Goal: Transaction & Acquisition: Purchase product/service

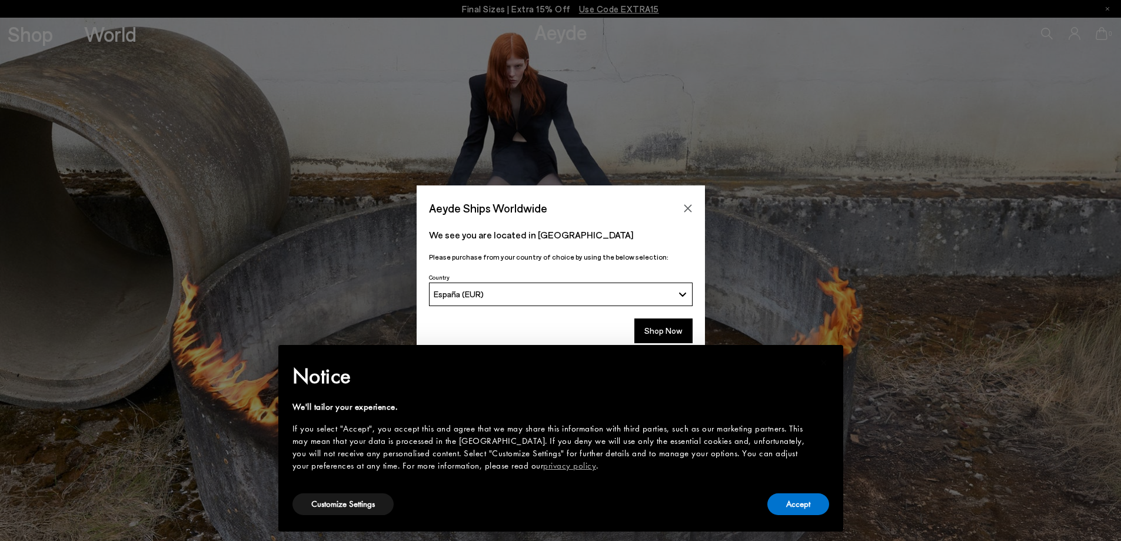
drag, startPoint x: 0, startPoint y: 0, endPoint x: 608, endPoint y: 305, distance: 679.8
click at [672, 329] on button "Shop Now" at bounding box center [663, 330] width 58 height 25
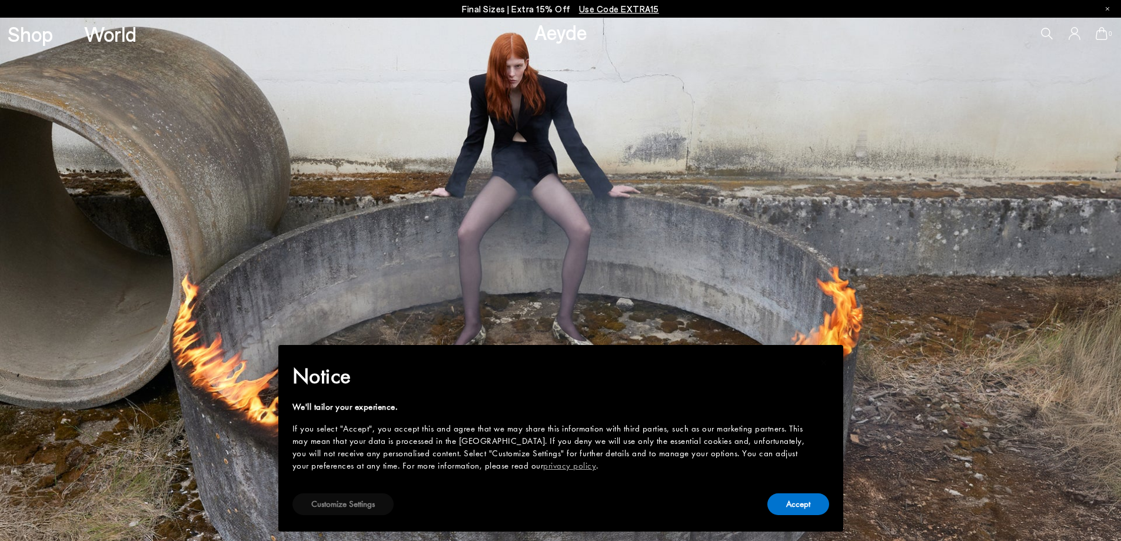
click at [324, 504] on button "Customize Settings" at bounding box center [342, 504] width 101 height 22
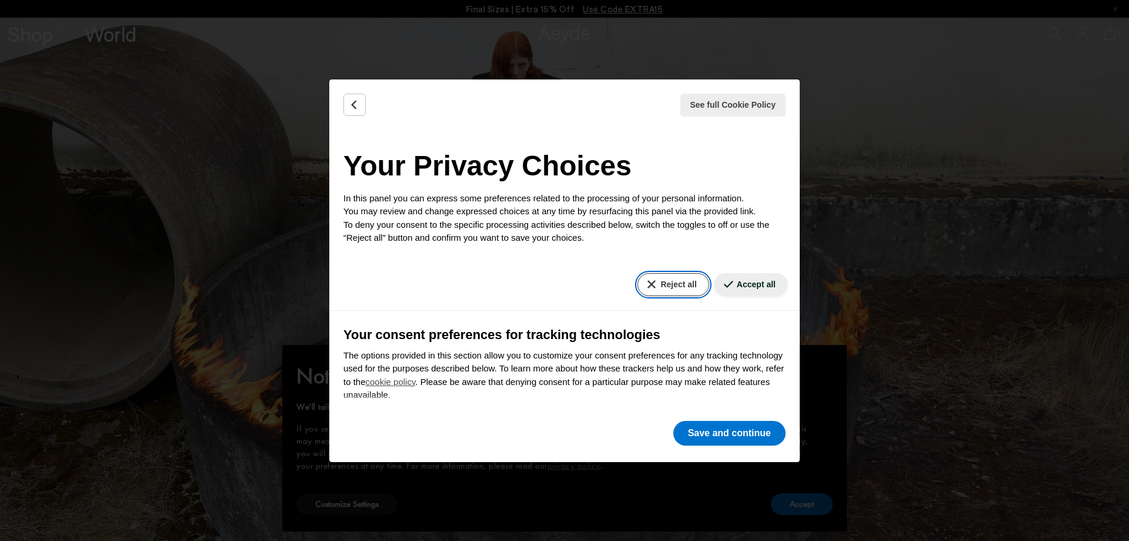
click at [652, 281] on button "Reject all" at bounding box center [673, 284] width 71 height 23
click at [711, 431] on button "Save and continue" at bounding box center [730, 433] width 112 height 25
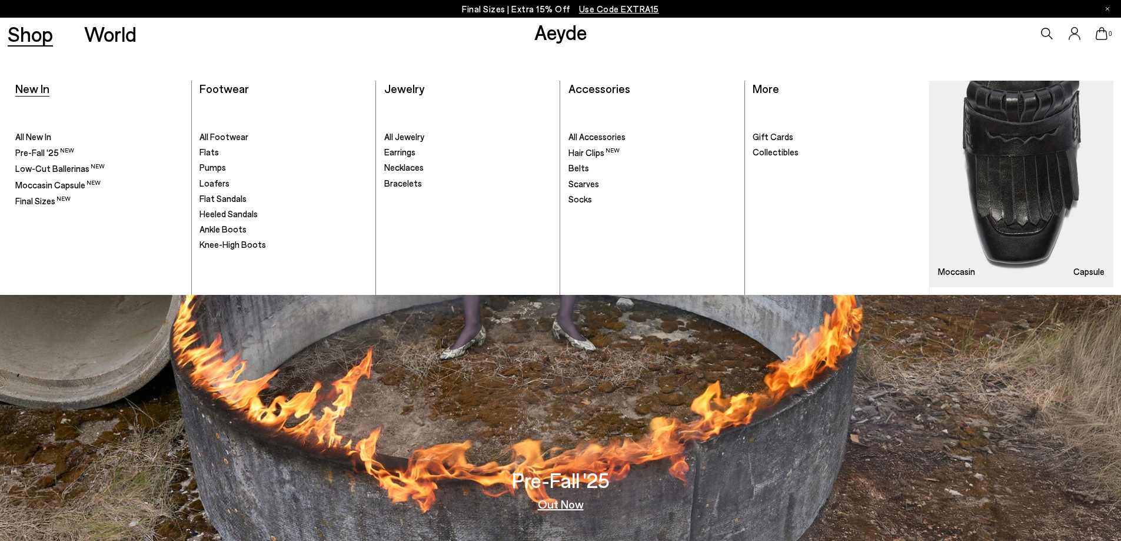
click at [38, 87] on span "New In" at bounding box center [32, 88] width 34 height 14
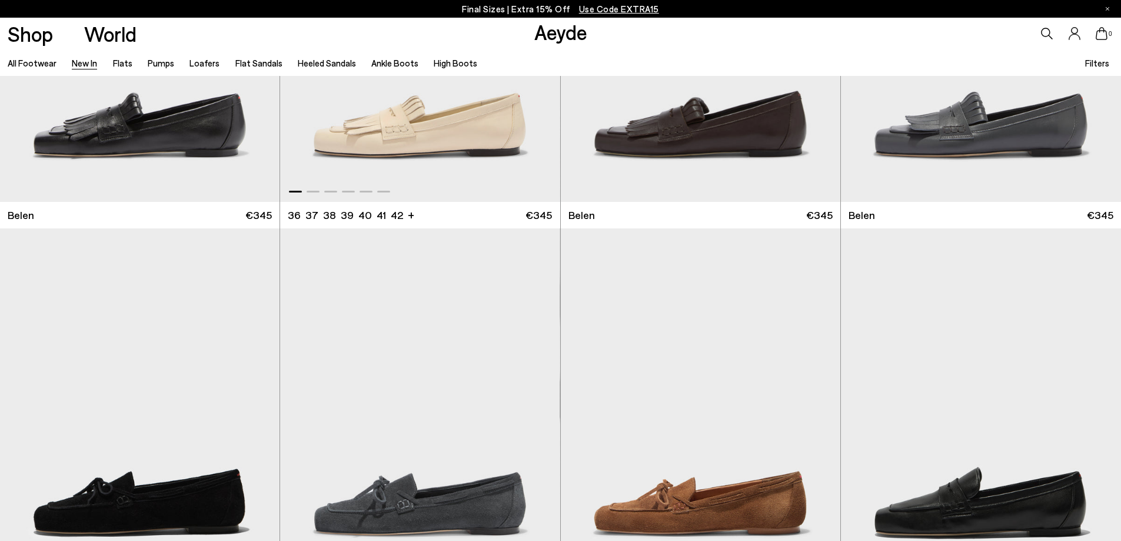
scroll to position [294, 0]
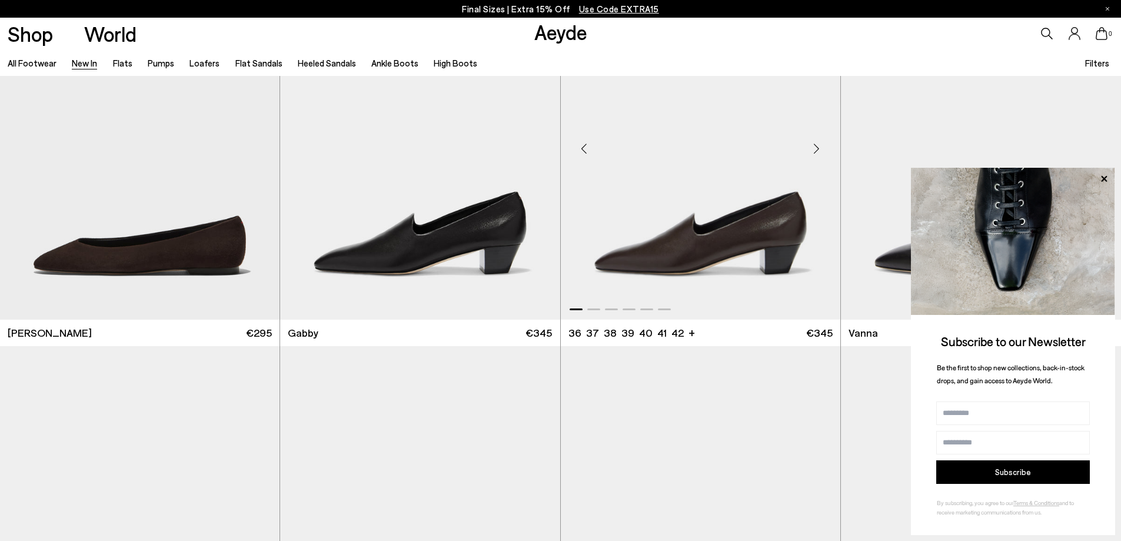
scroll to position [2000, 0]
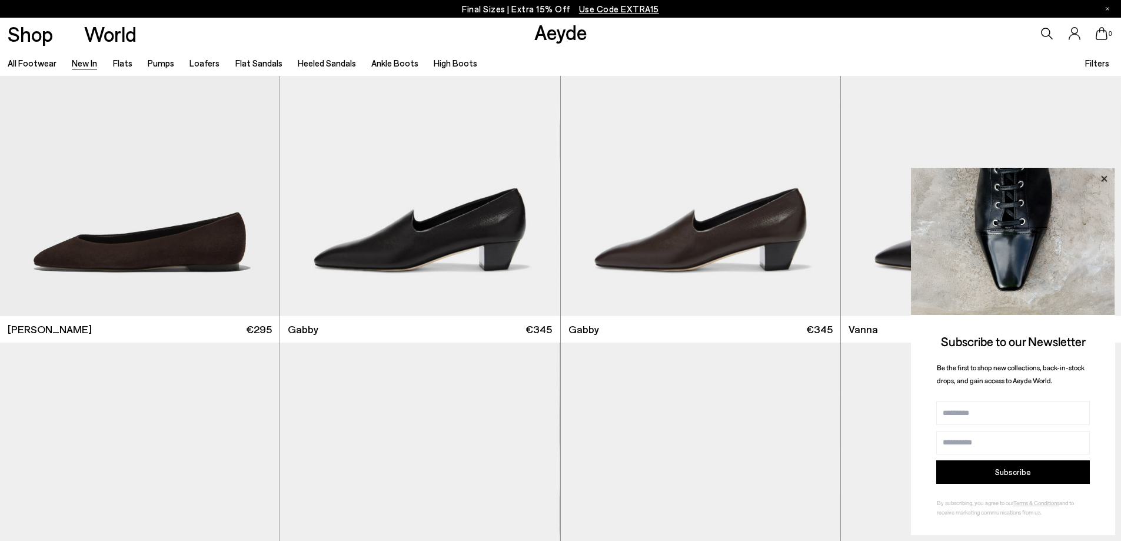
click at [1103, 180] on icon at bounding box center [1104, 178] width 6 height 6
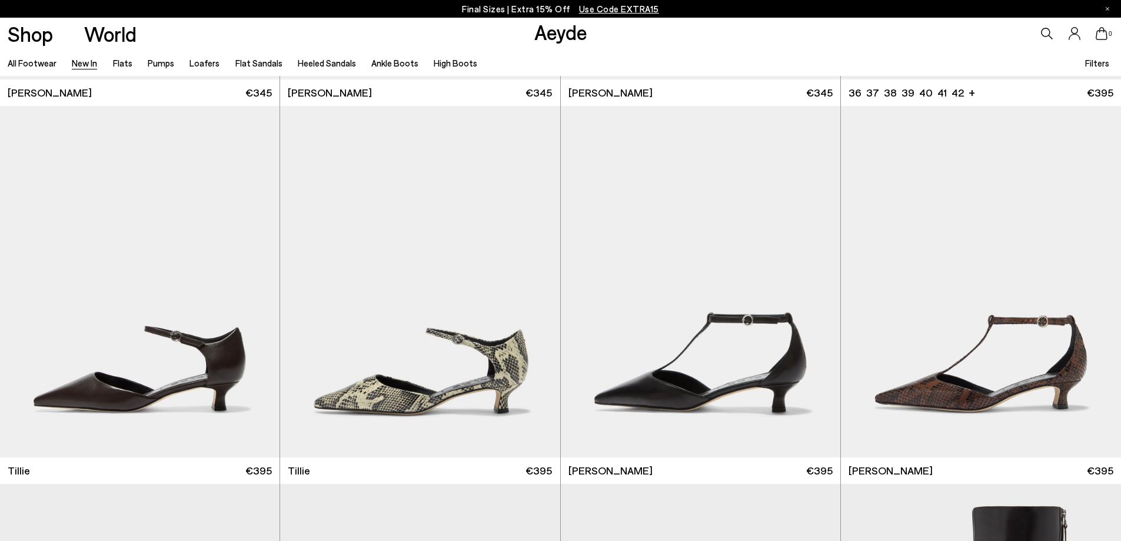
scroll to position [3000, 0]
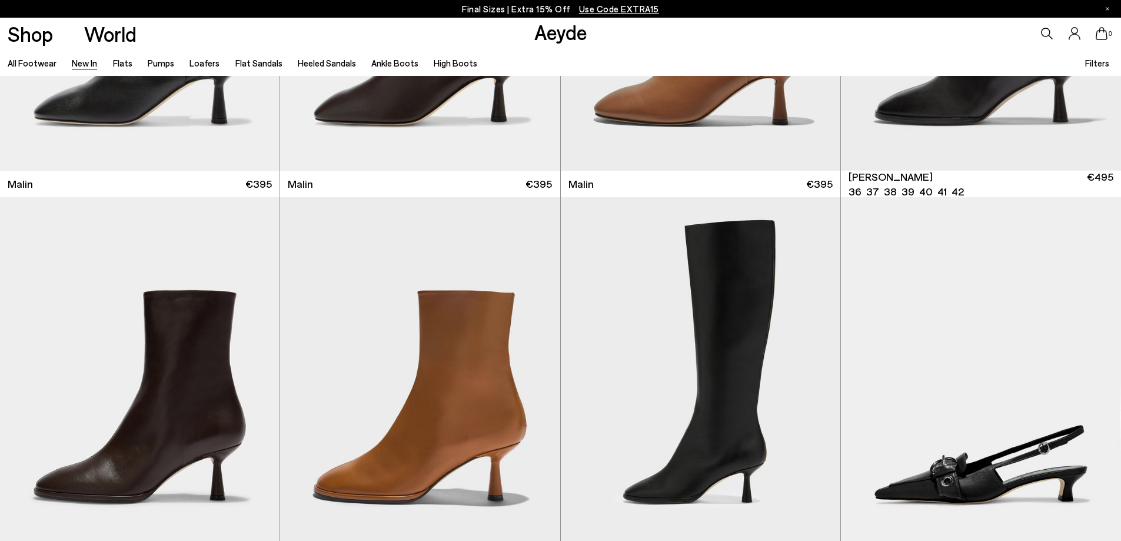
scroll to position [4118, 0]
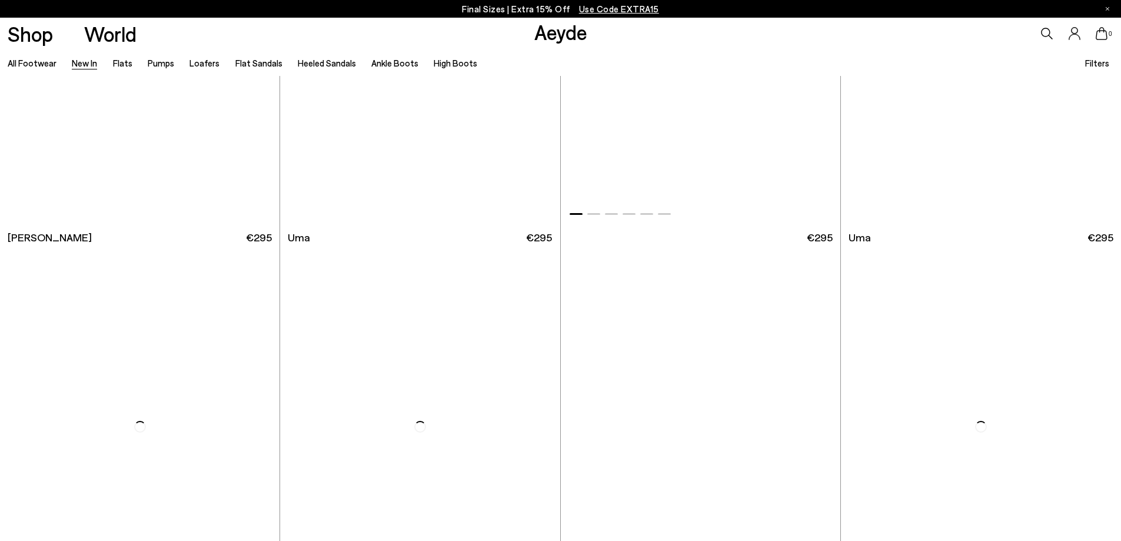
scroll to position [7000, 0]
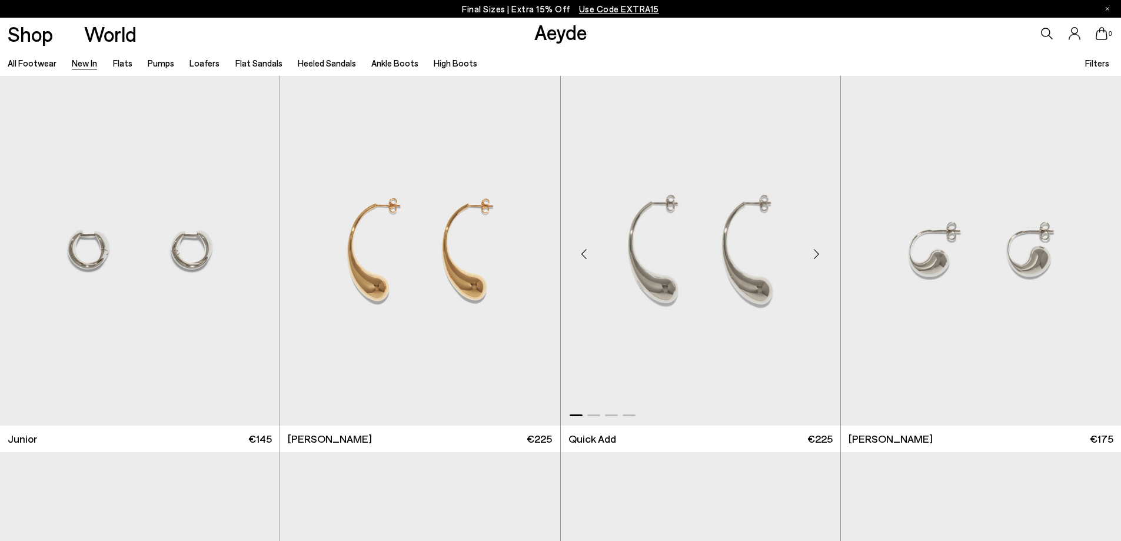
scroll to position [9883, 0]
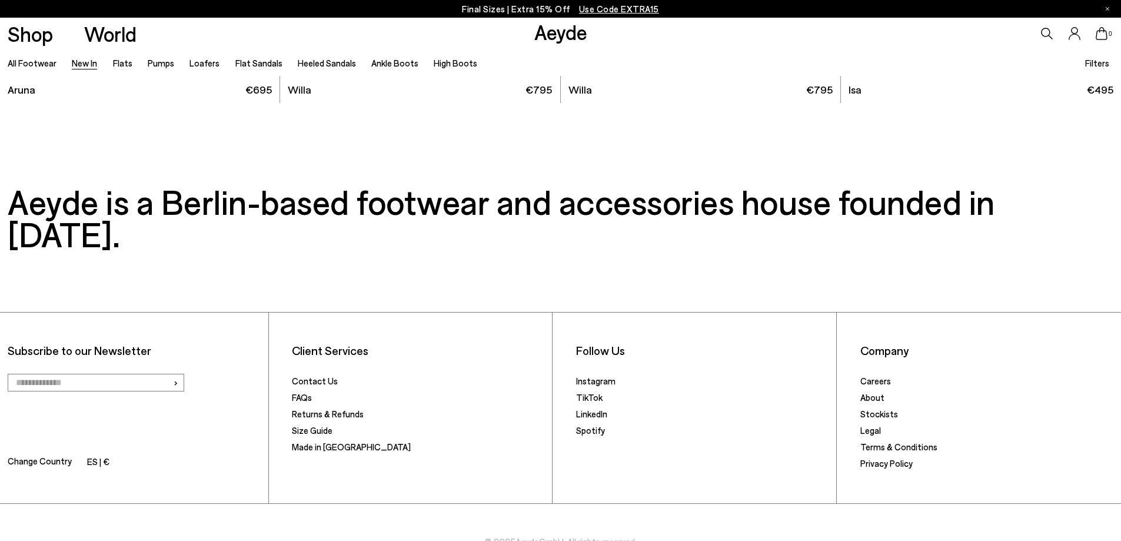
scroll to position [12823, 0]
